Goal: Information Seeking & Learning: Learn about a topic

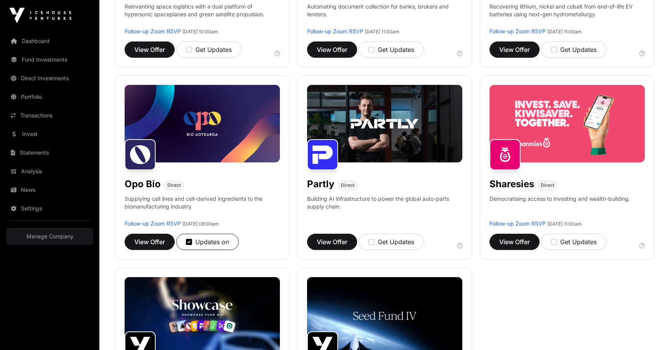
scroll to position [434, 0]
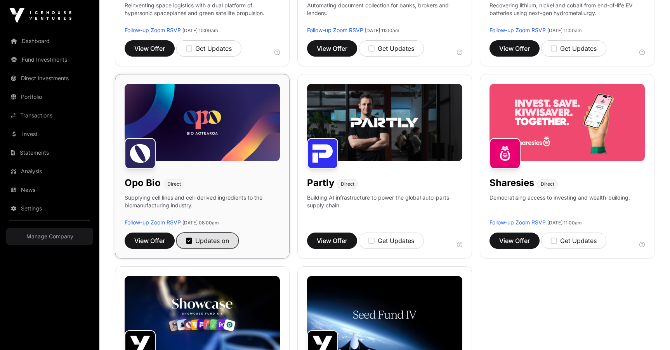
click at [188, 241] on icon "button" at bounding box center [189, 240] width 6 height 7
click at [225, 108] on img at bounding box center [202, 123] width 155 height 78
click at [152, 239] on span "View Offer" at bounding box center [149, 240] width 31 height 9
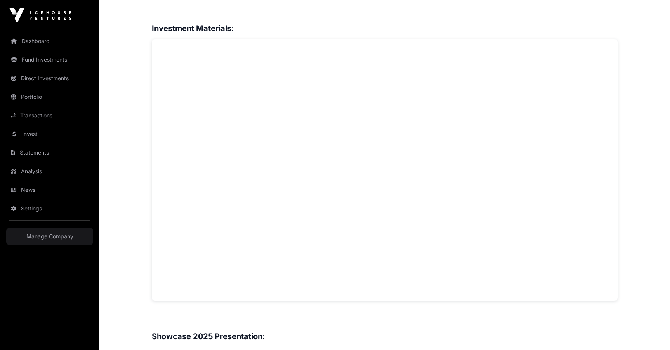
scroll to position [548, 0]
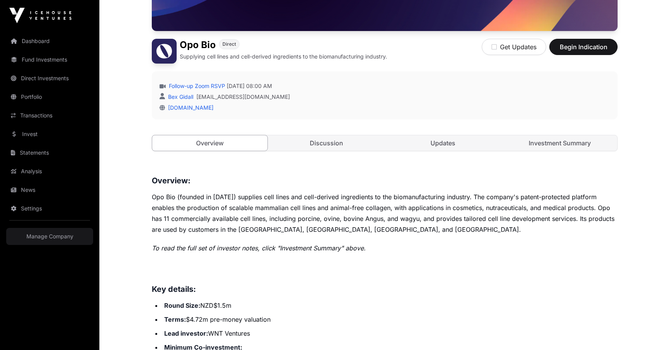
scroll to position [185, 0]
click at [191, 107] on link "[DOMAIN_NAME]" at bounding box center [189, 108] width 48 height 7
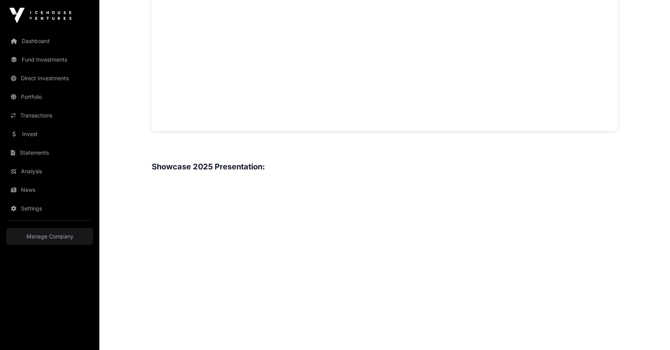
scroll to position [437, 0]
